Goal: Navigation & Orientation: Find specific page/section

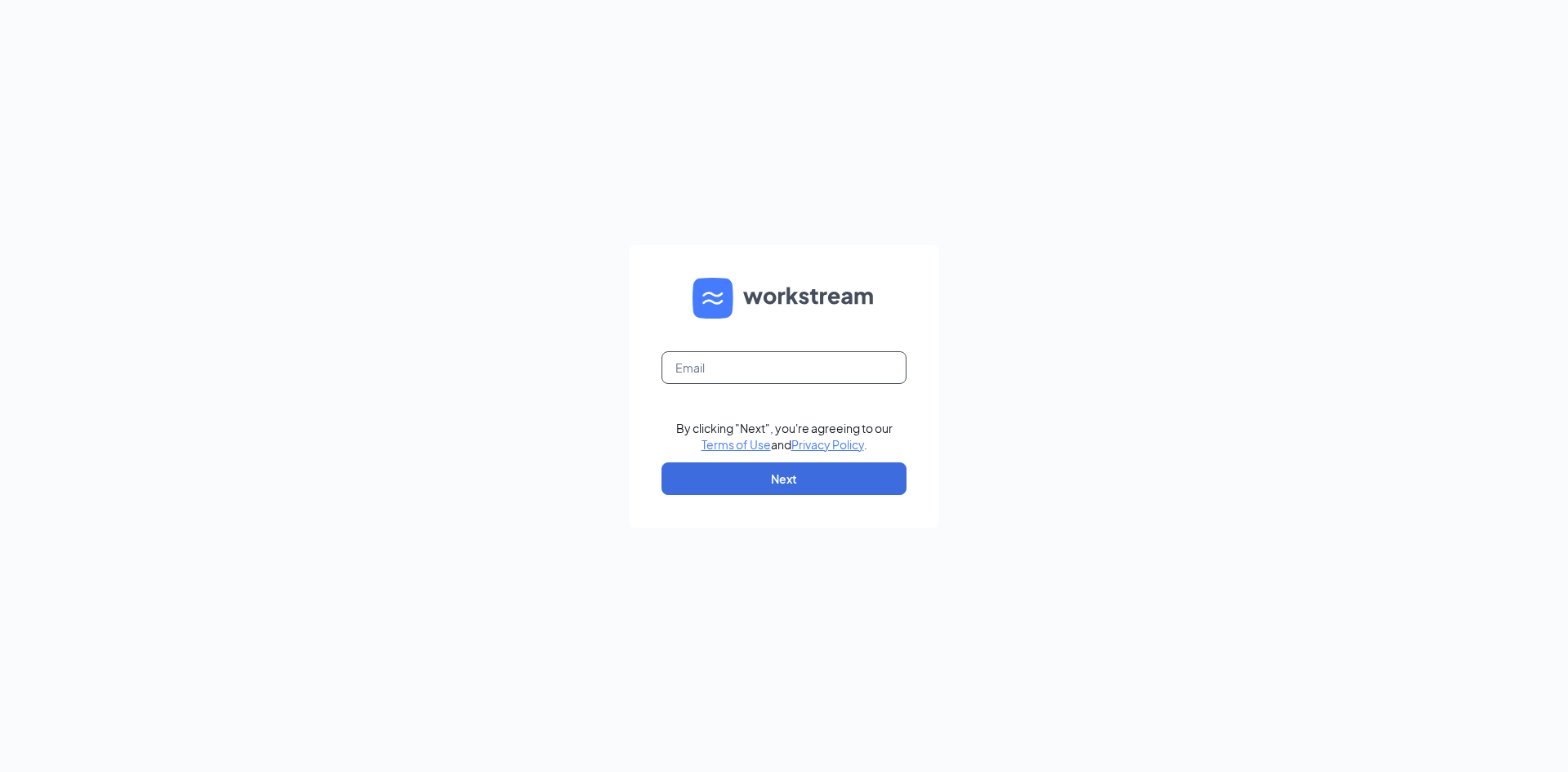
click at [722, 374] on input "text" at bounding box center [784, 368] width 245 height 33
type input "[EMAIL_ADDRESS][DOMAIN_NAME]"
click at [777, 480] on button "Next" at bounding box center [784, 478] width 245 height 33
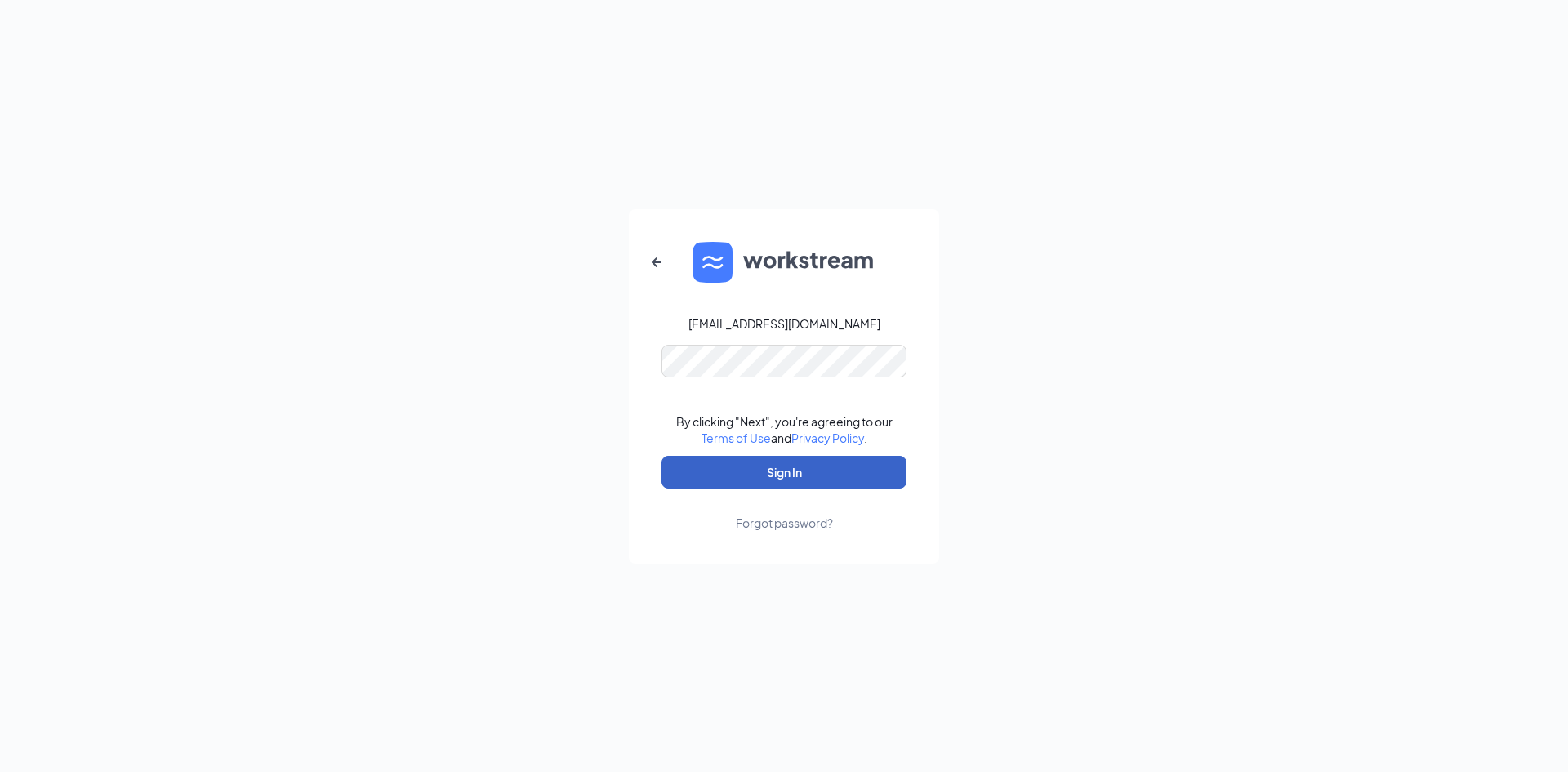
click at [797, 476] on button "Sign In" at bounding box center [784, 472] width 245 height 33
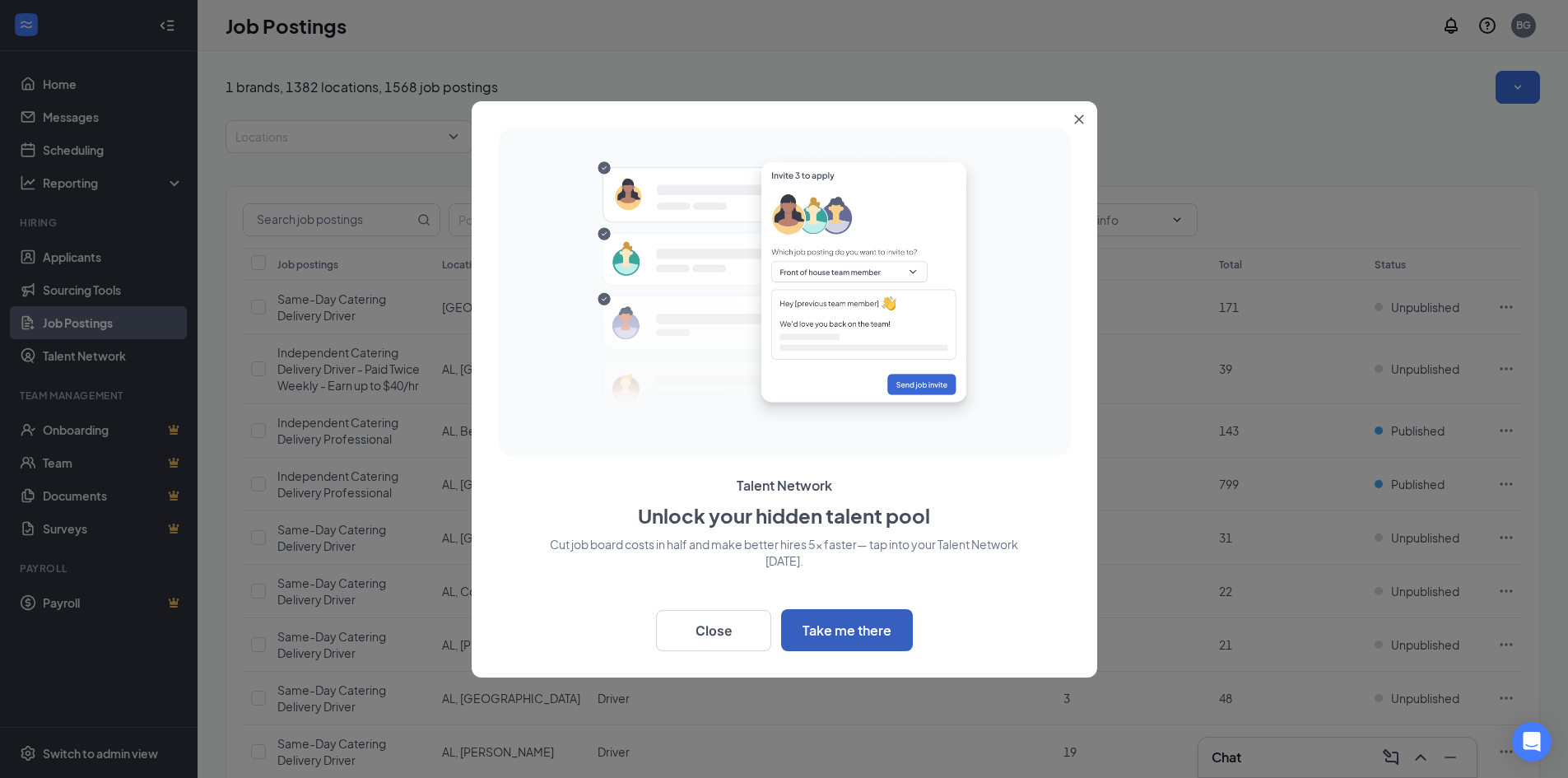
click at [841, 625] on button "Take me there" at bounding box center [847, 630] width 131 height 42
